Goal: Check status

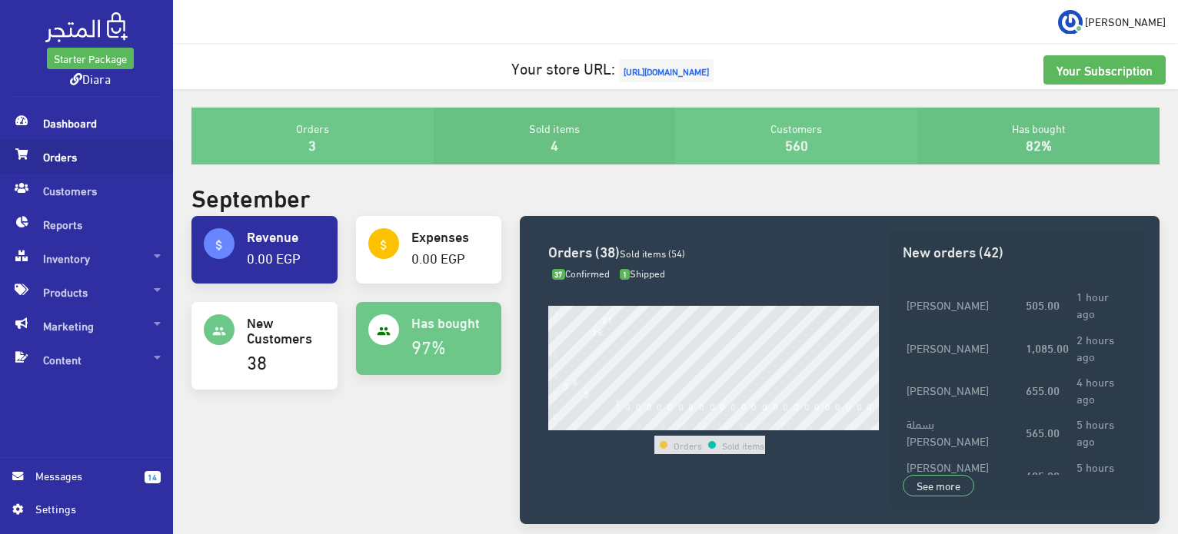
click at [83, 155] on span "Orders" at bounding box center [86, 157] width 148 height 34
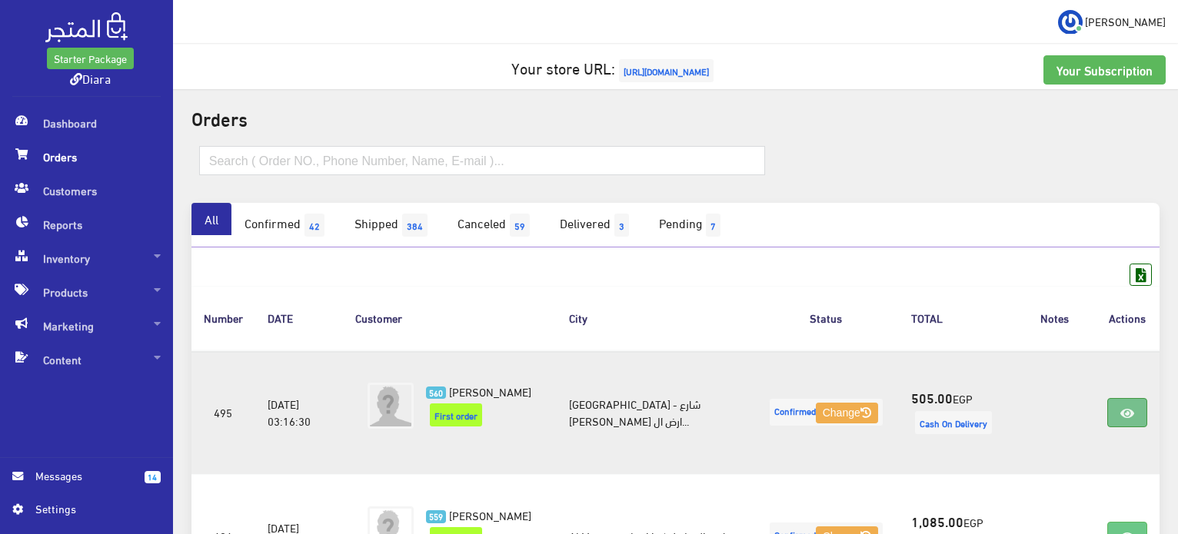
click at [1114, 411] on link at bounding box center [1127, 412] width 40 height 29
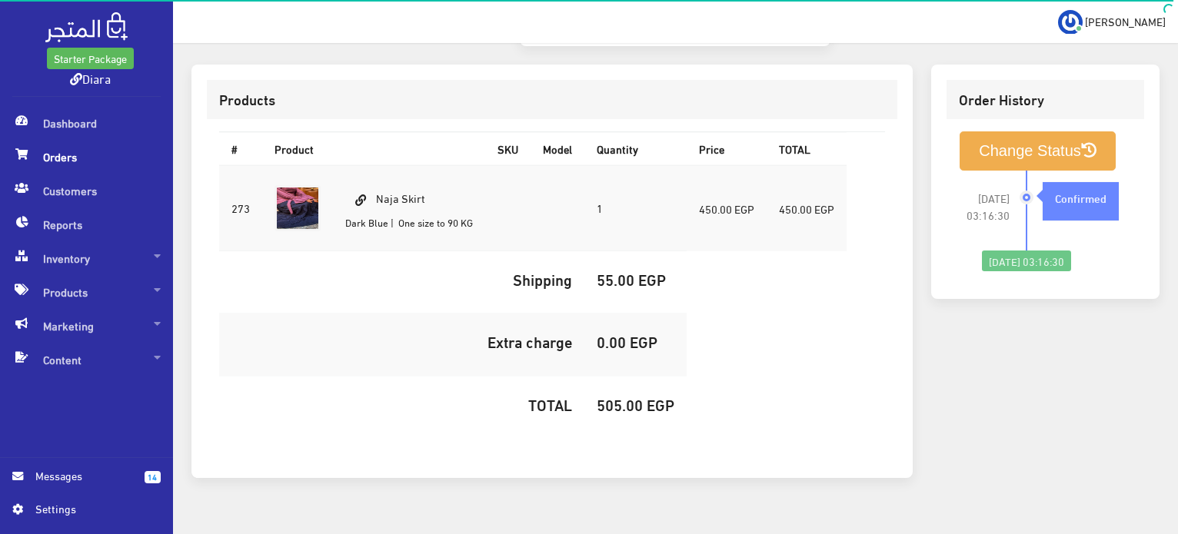
scroll to position [471, 0]
